Goal: Transaction & Acquisition: Purchase product/service

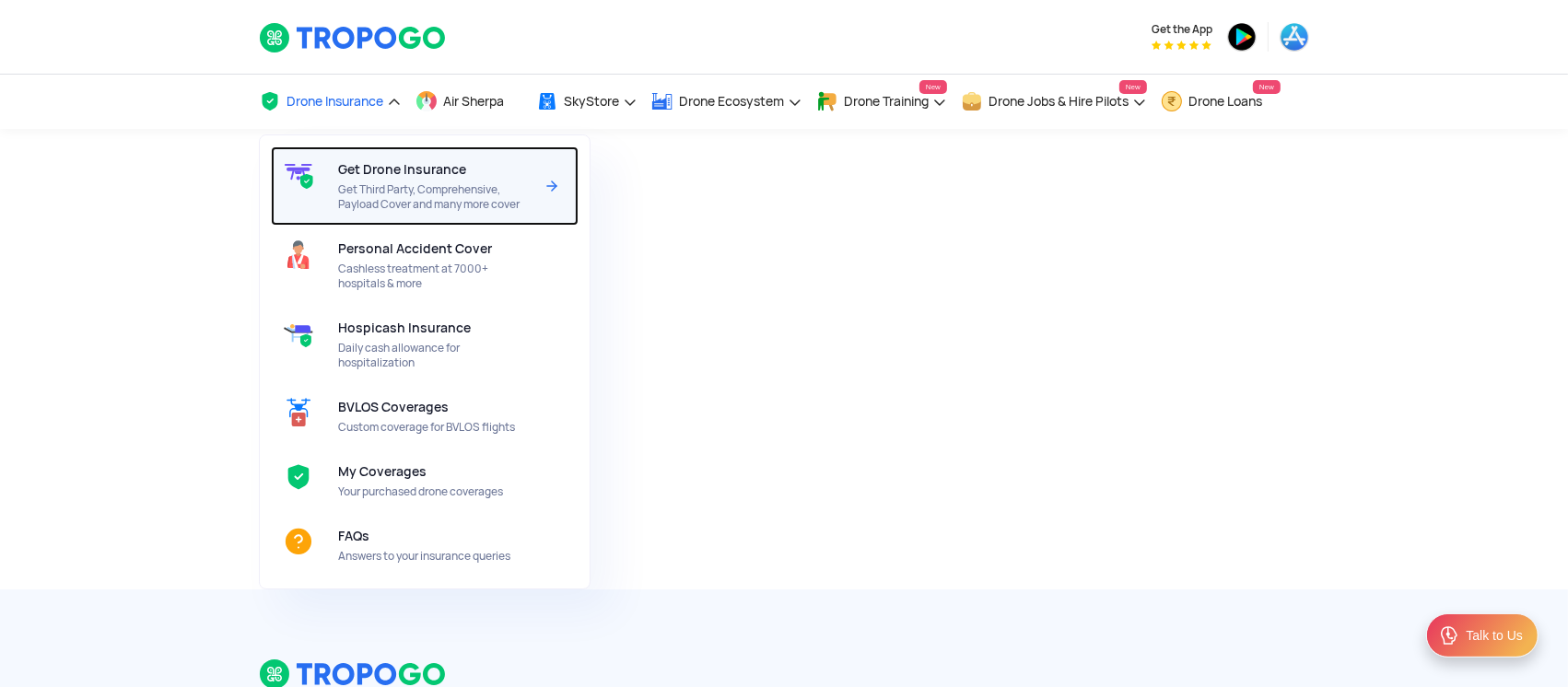
click at [364, 185] on span "Get Third Party, Comprehensive, Payload Cover and many more cover" at bounding box center [435, 197] width 194 height 30
click at [424, 177] on div "Get Drone Insurance Get Third Party, Comprehensive, Payload Cover and many more…" at bounding box center [438, 186] width 202 height 79
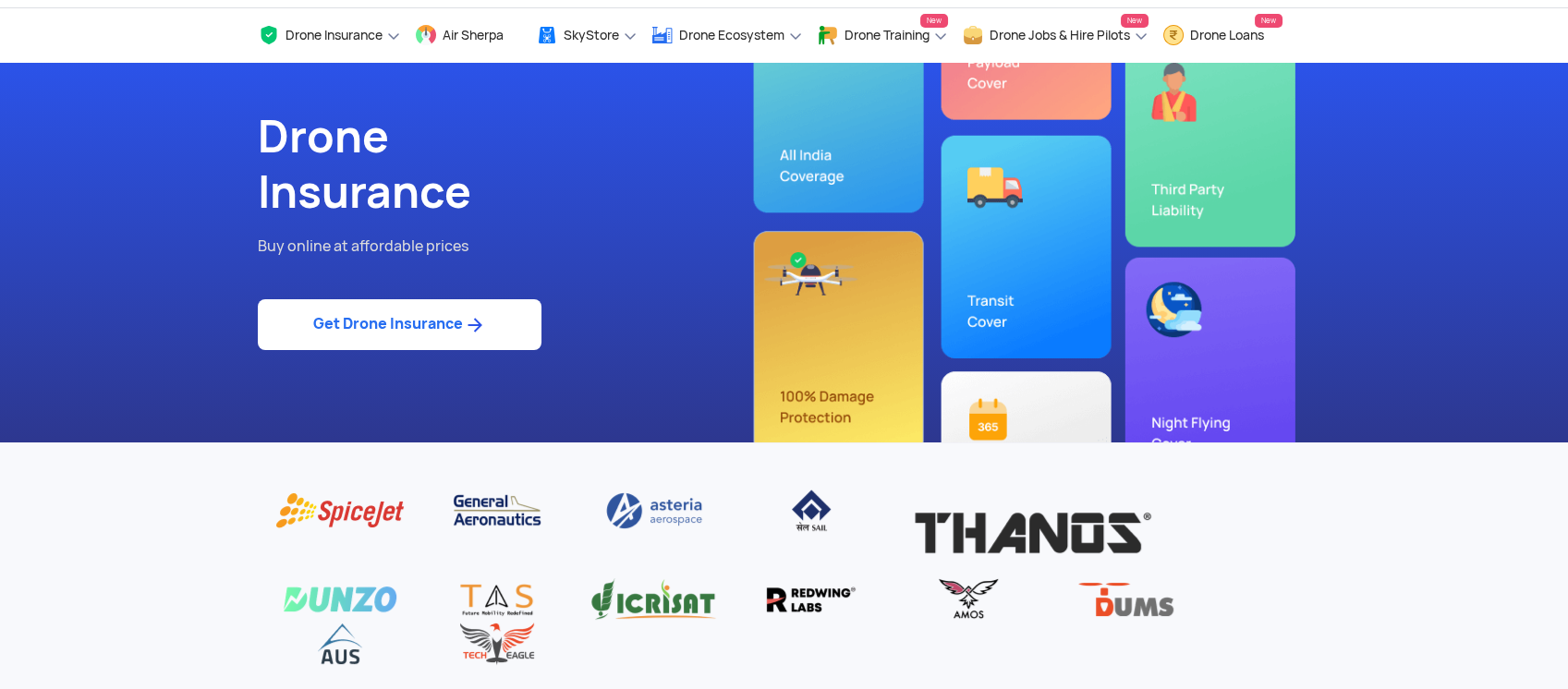
scroll to position [123, 0]
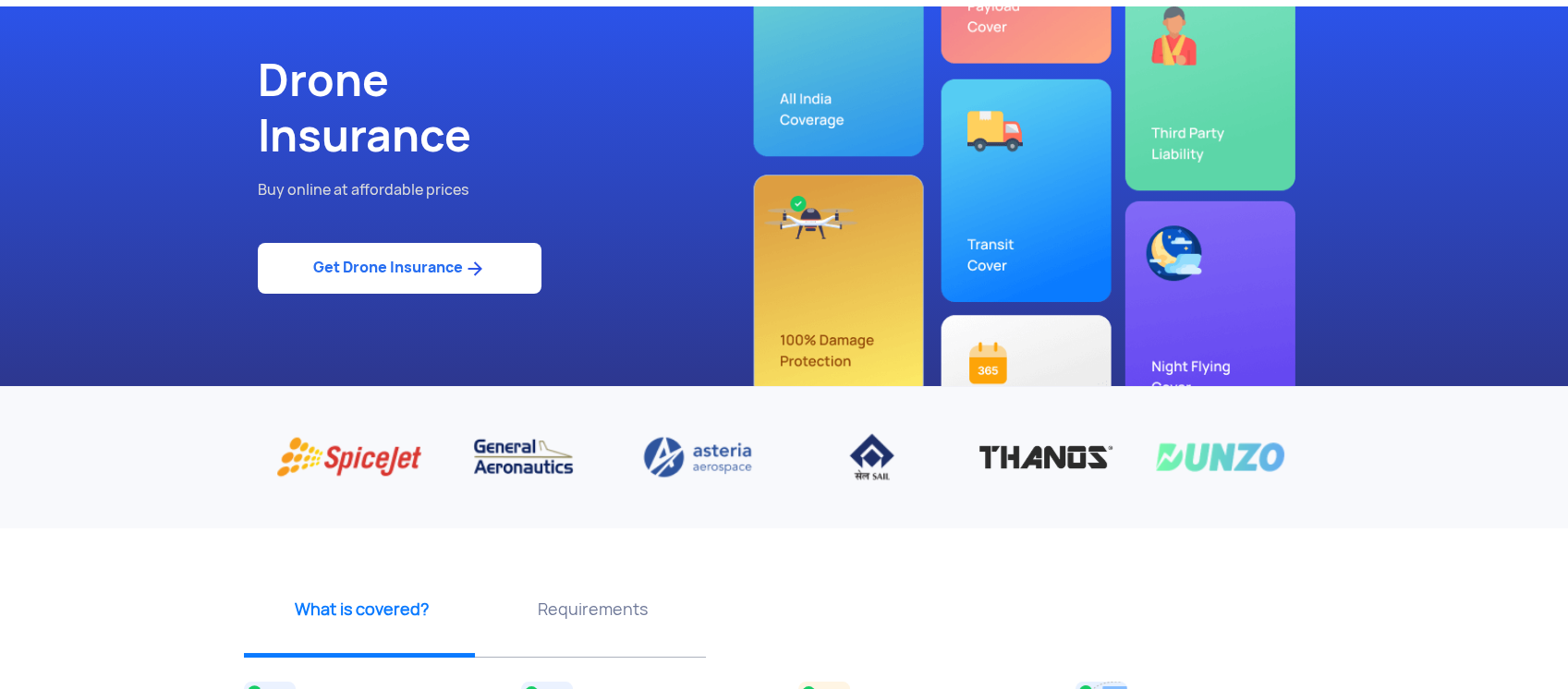
click at [383, 258] on link "Get Drone Insurance" at bounding box center [398, 268] width 283 height 51
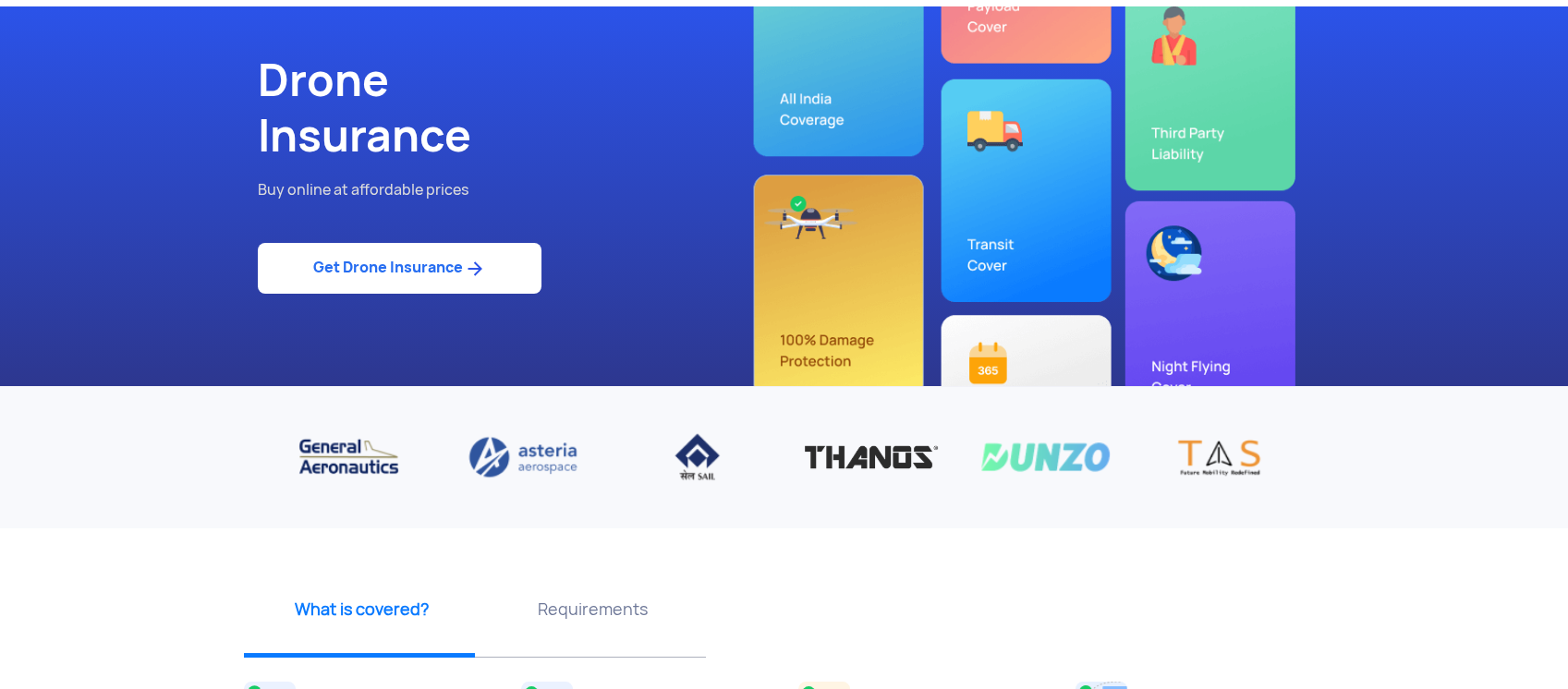
click at [393, 295] on div "Drone Insurance Buy online at affordable prices Get Drone Insurance" at bounding box center [514, 197] width 541 height 380
click at [408, 264] on link "Get Drone Insurance" at bounding box center [398, 268] width 283 height 51
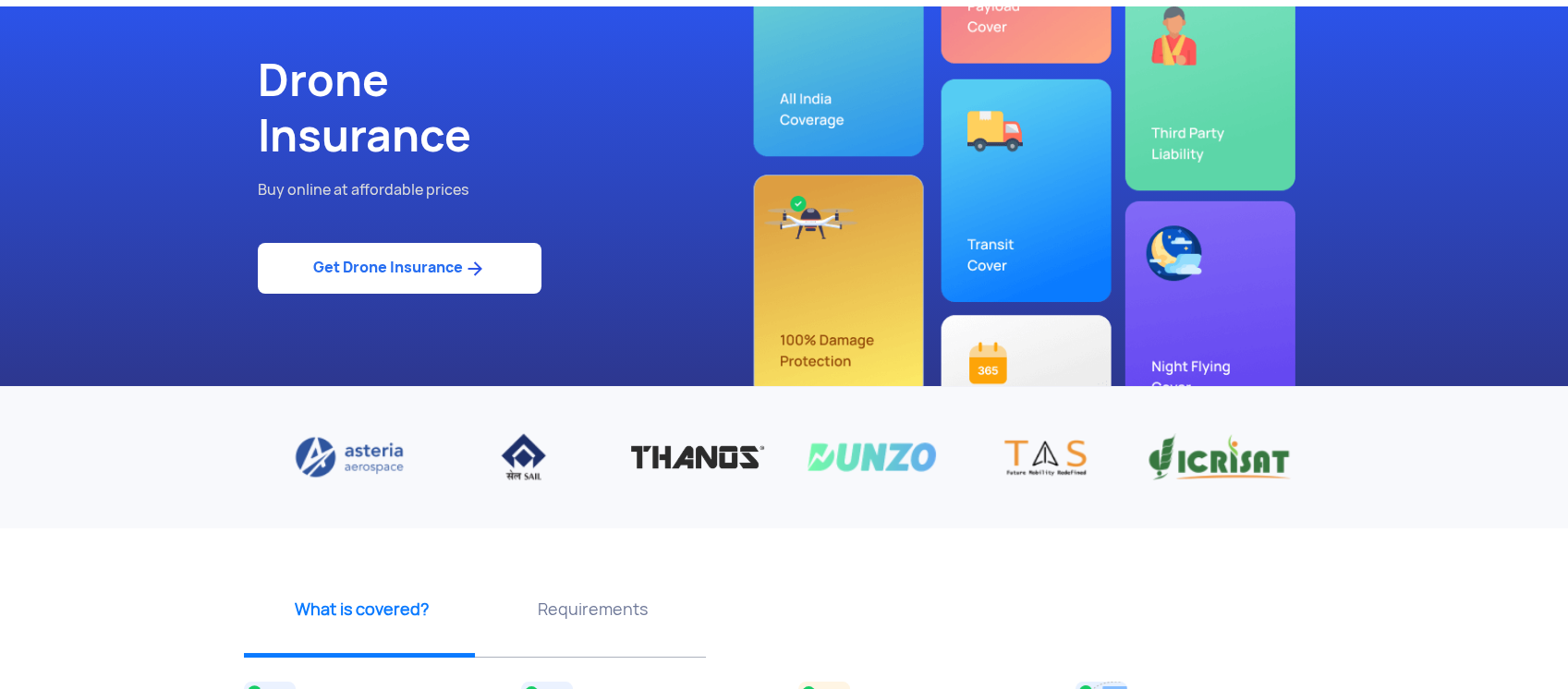
click at [390, 270] on link "Get Drone Insurance" at bounding box center [398, 268] width 283 height 51
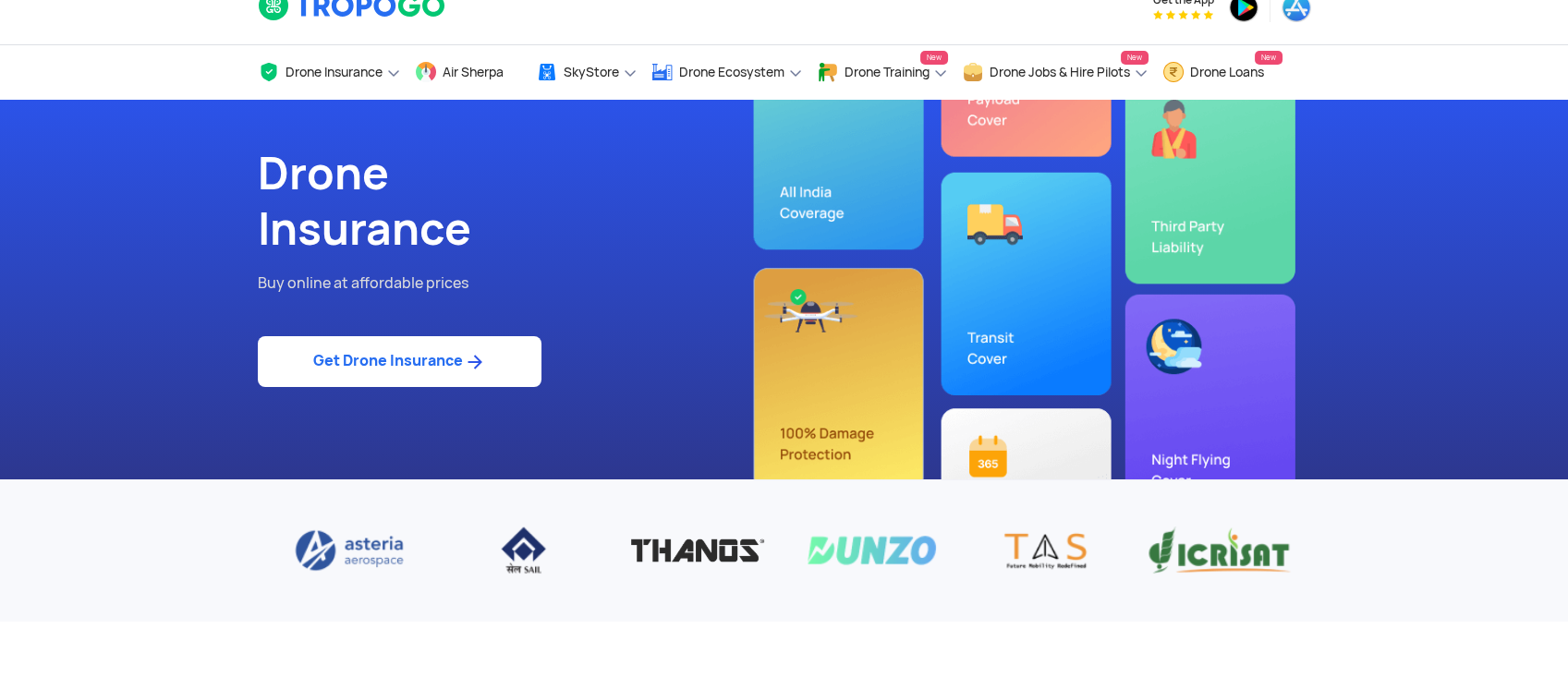
scroll to position [0, 0]
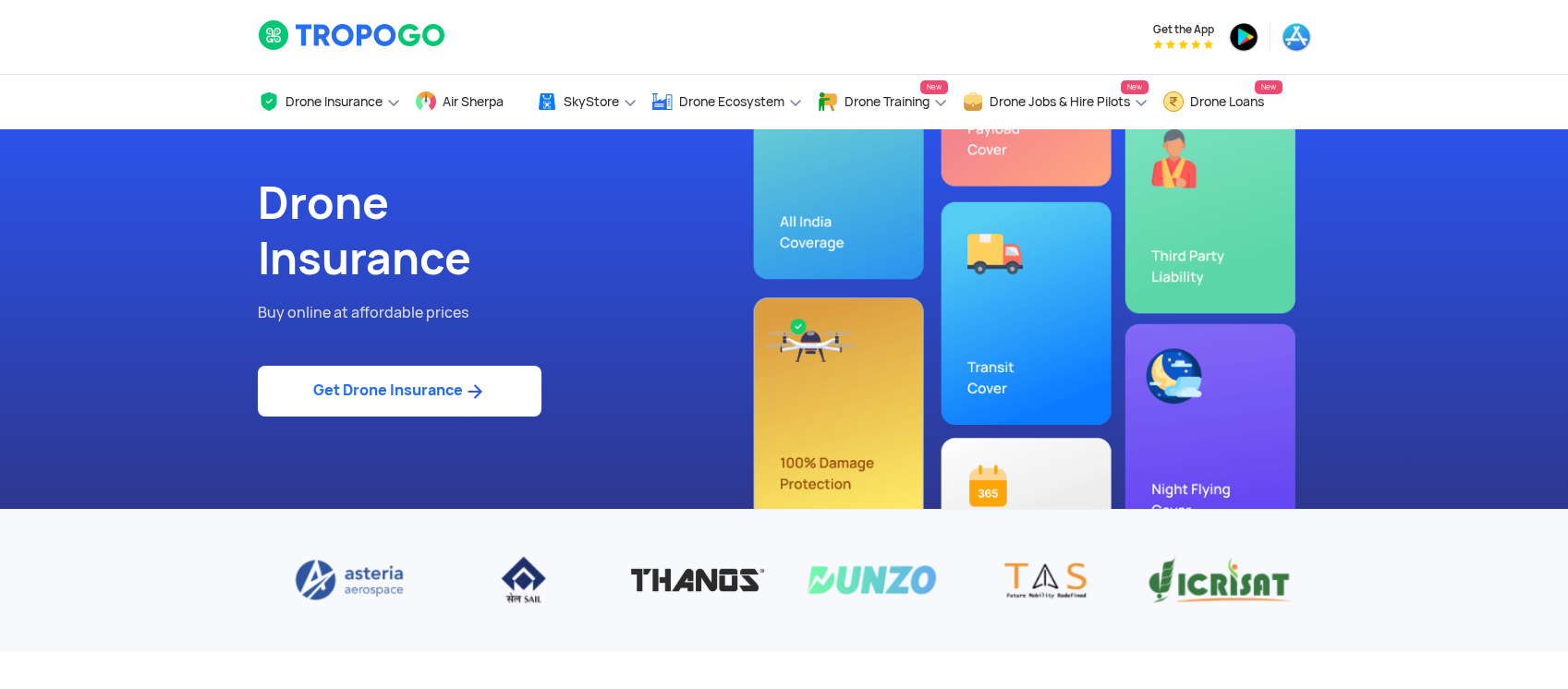
click at [470, 402] on img at bounding box center [474, 391] width 23 height 22
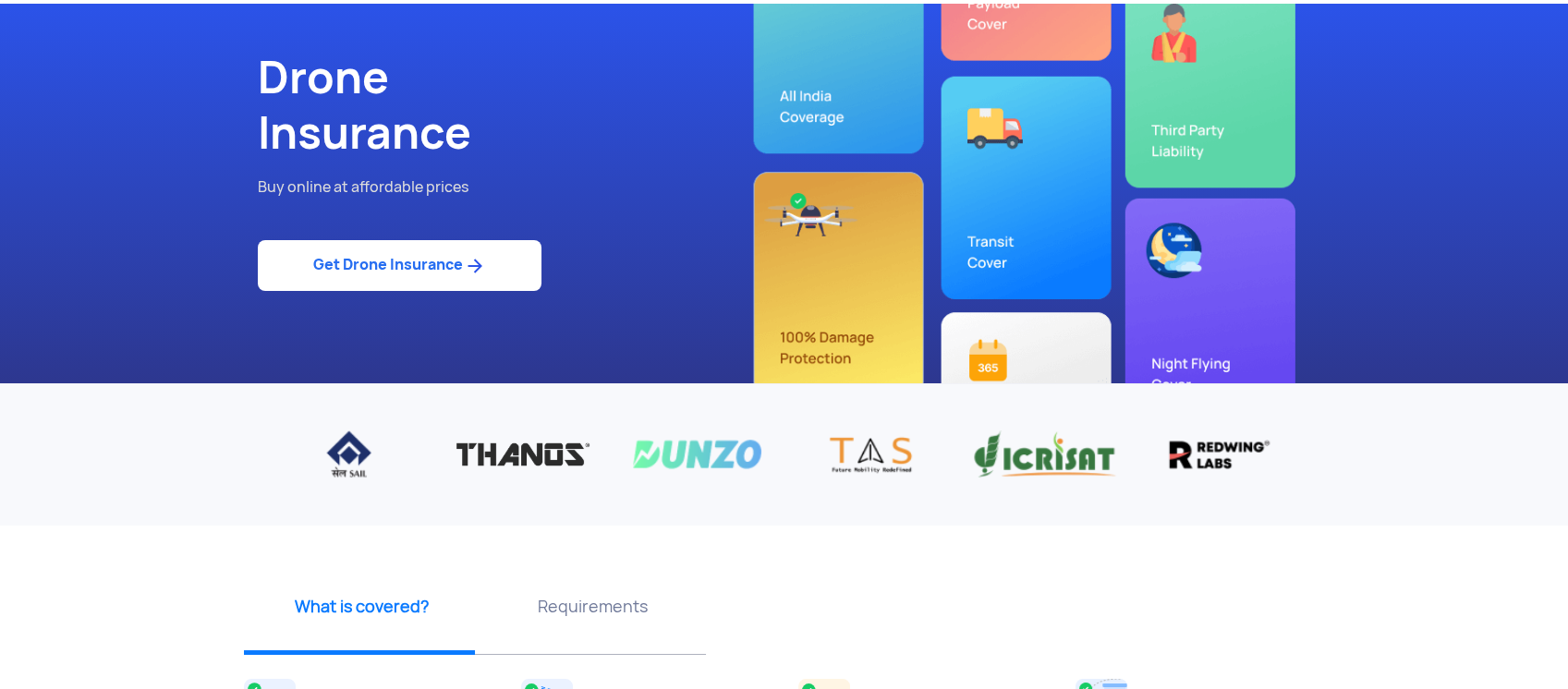
scroll to position [492, 0]
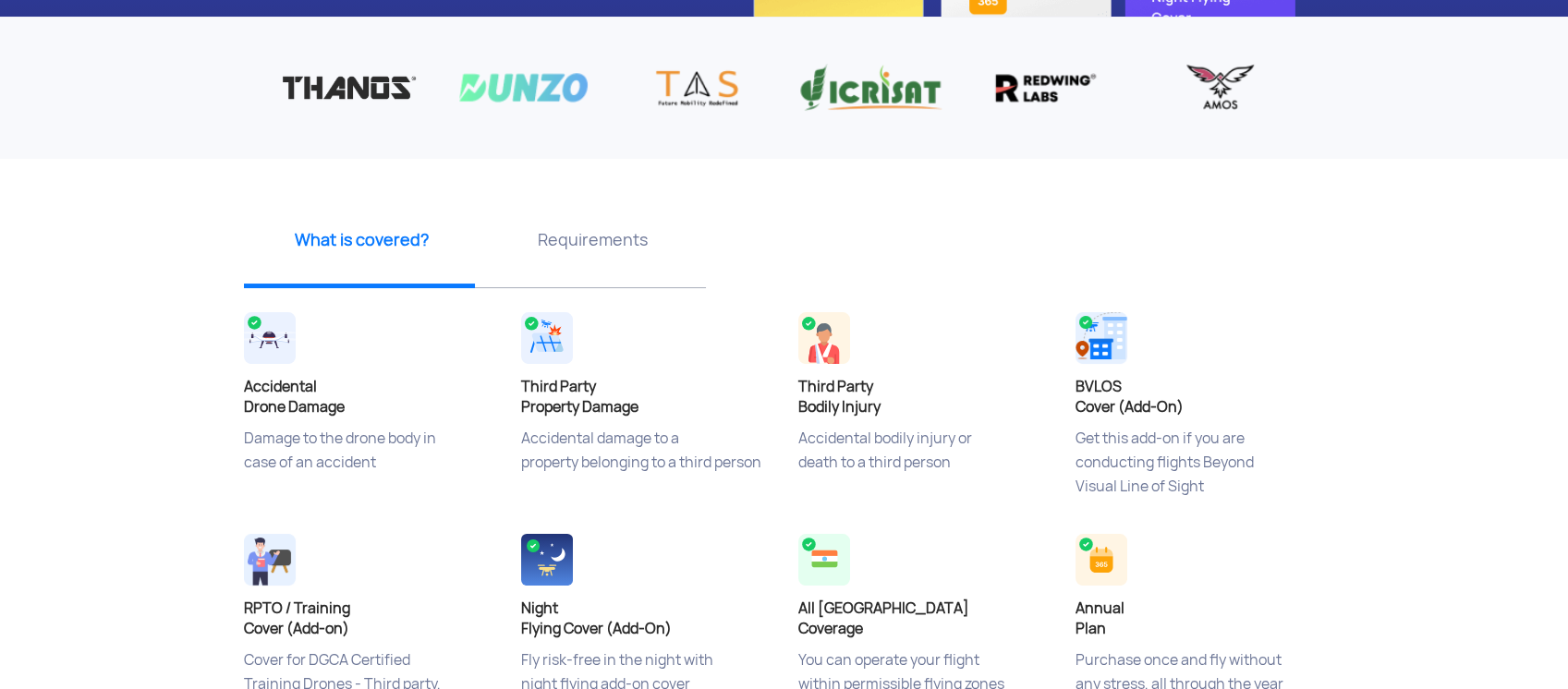
click at [567, 431] on p "Accidental damage to a property belonging to a third person" at bounding box center [646, 473] width 250 height 92
click at [567, 408] on h4 "Third Party Property Damage" at bounding box center [646, 397] width 250 height 40
click at [546, 333] on img at bounding box center [547, 338] width 52 height 52
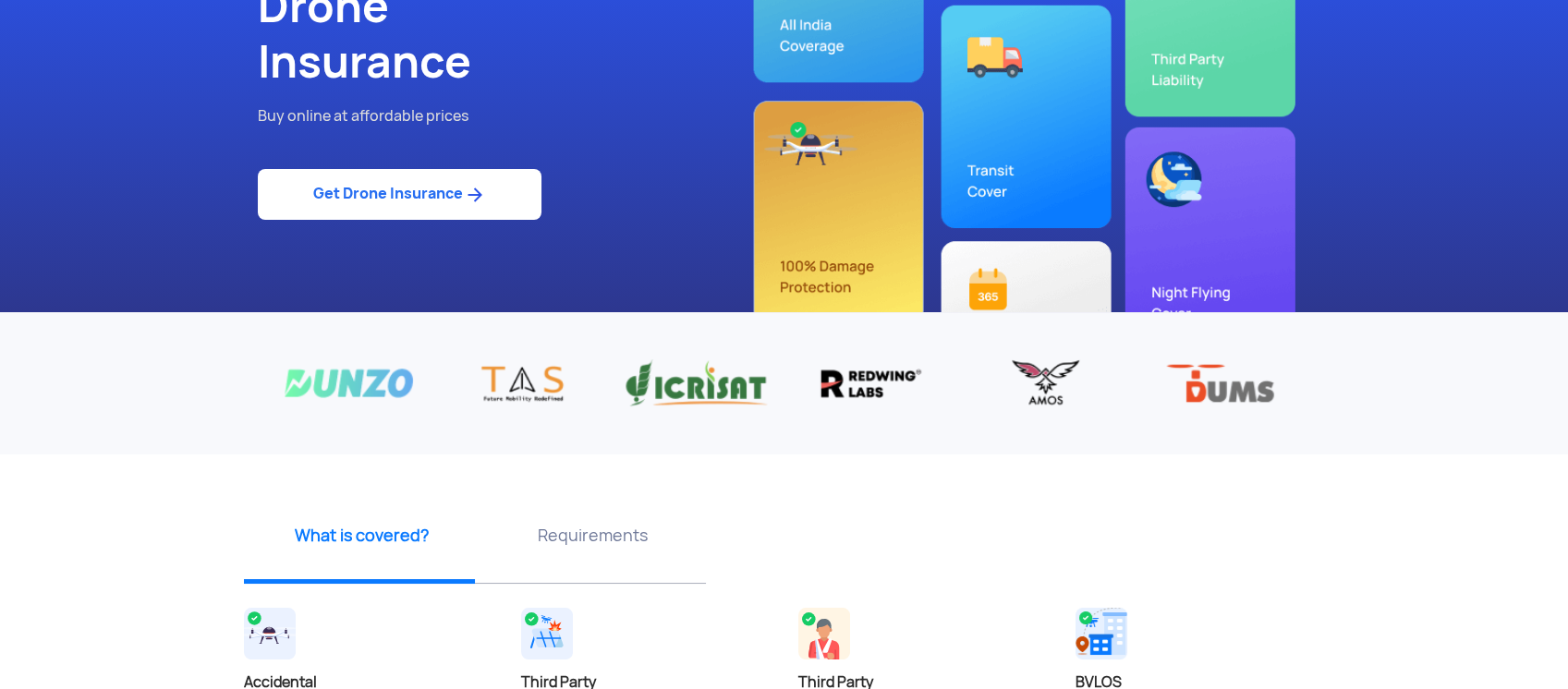
scroll to position [0, 0]
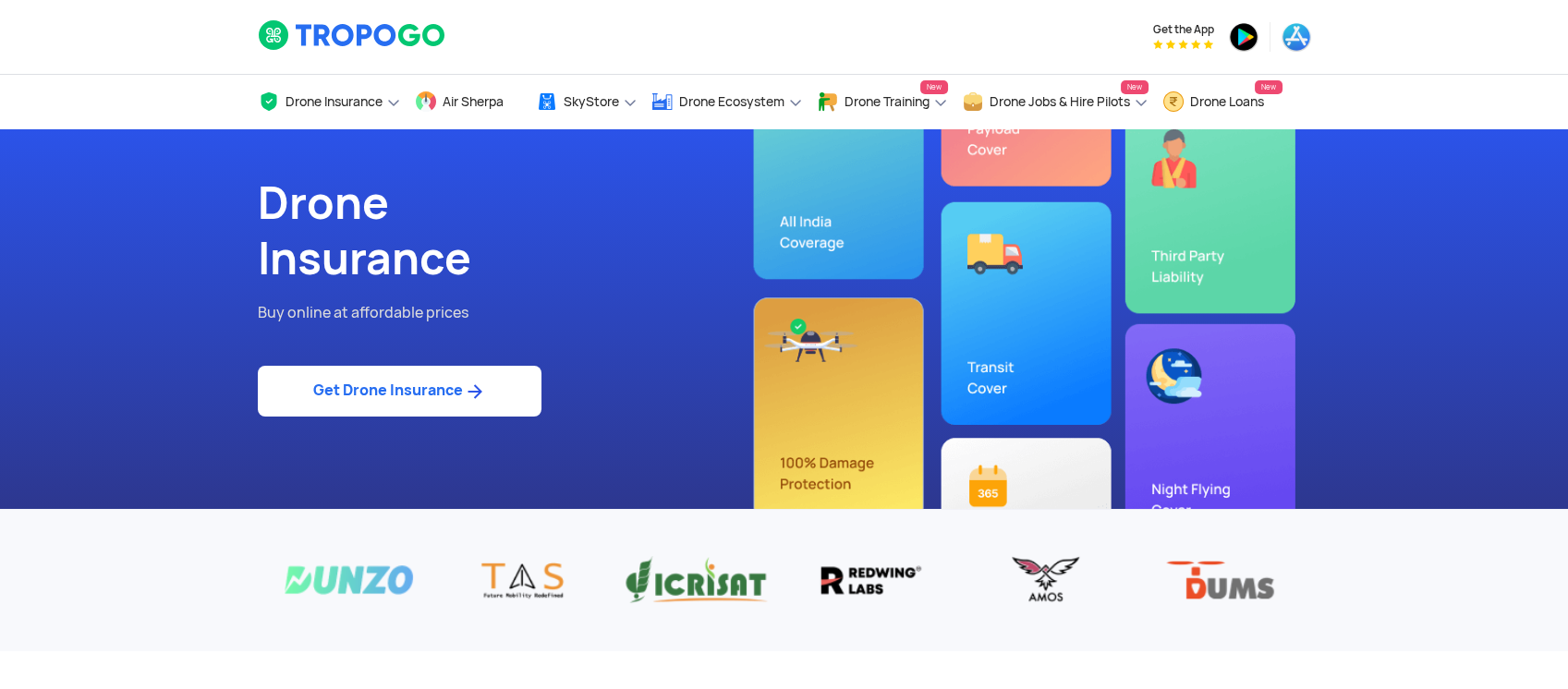
click at [380, 404] on link "Get Drone Insurance" at bounding box center [398, 391] width 283 height 51
click at [394, 391] on link "Get Drone Insurance" at bounding box center [398, 391] width 283 height 51
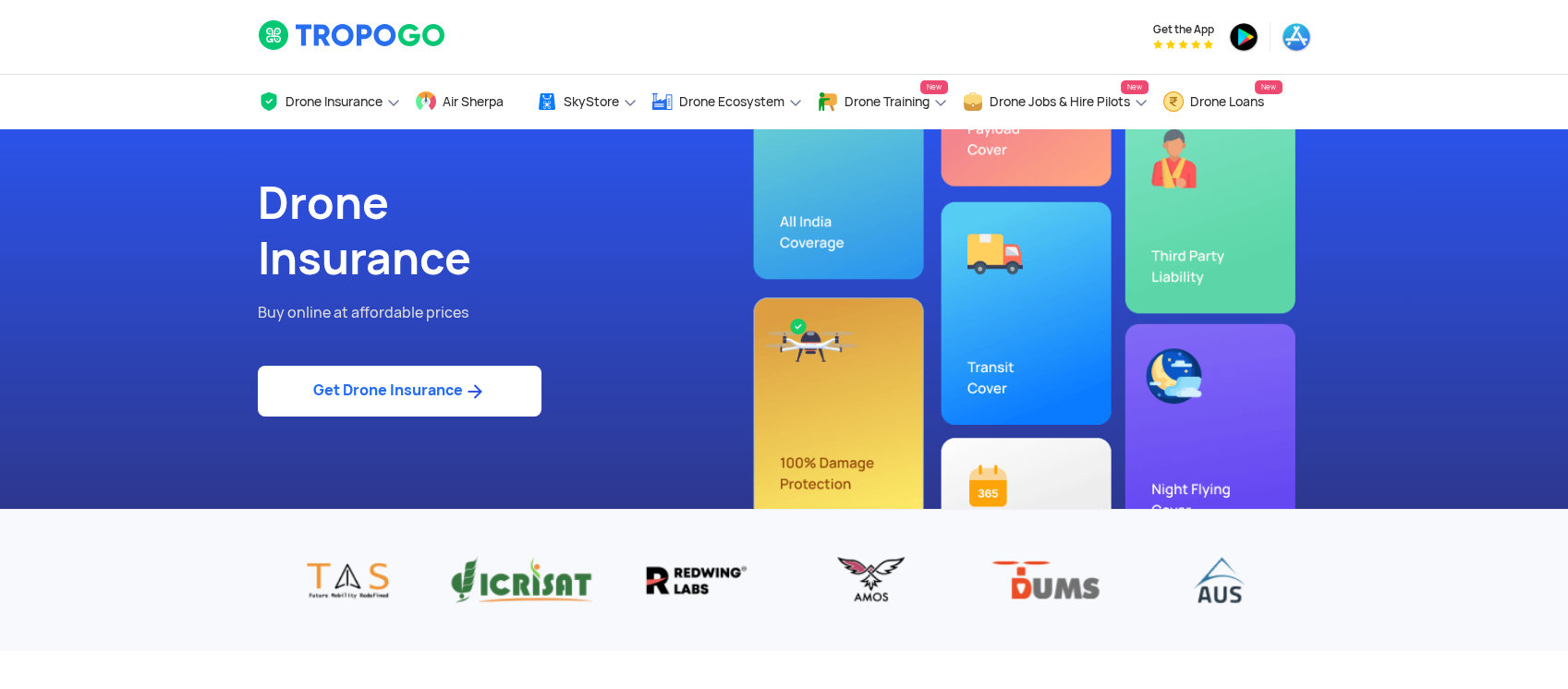
click at [394, 391] on link "Get Drone Insurance" at bounding box center [398, 391] width 283 height 51
click at [406, 391] on link "Get Drone Insurance" at bounding box center [398, 391] width 283 height 51
click at [486, 399] on img at bounding box center [474, 391] width 23 height 22
click at [481, 394] on img at bounding box center [474, 391] width 23 height 22
